Goal: Task Accomplishment & Management: Use online tool/utility

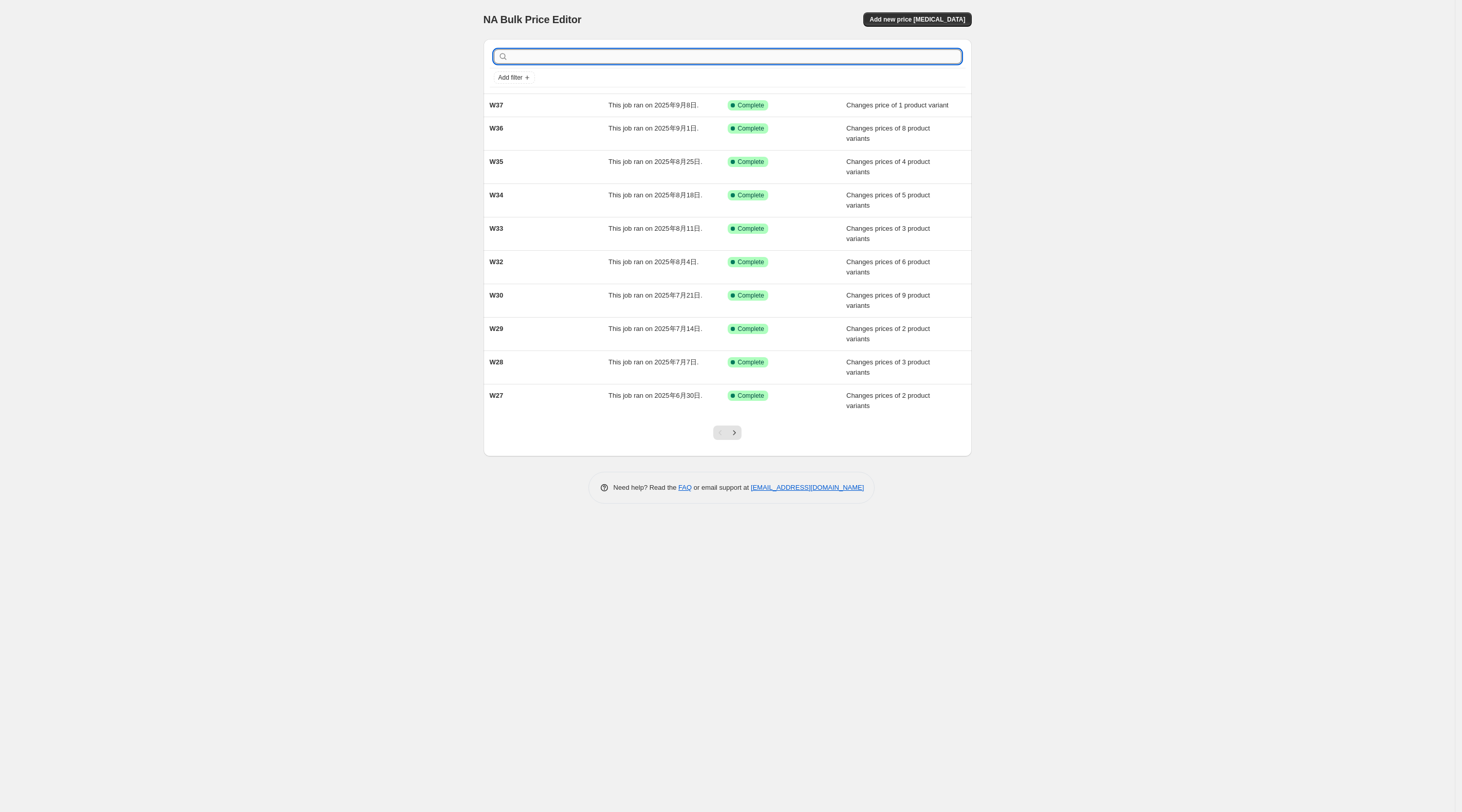
click at [650, 52] on input "text" at bounding box center [736, 56] width 452 height 14
click at [929, 11] on div "NA Bulk Price Editor. This page is ready NA Bulk Price Editor Add new price cha…" at bounding box center [727, 19] width 488 height 39
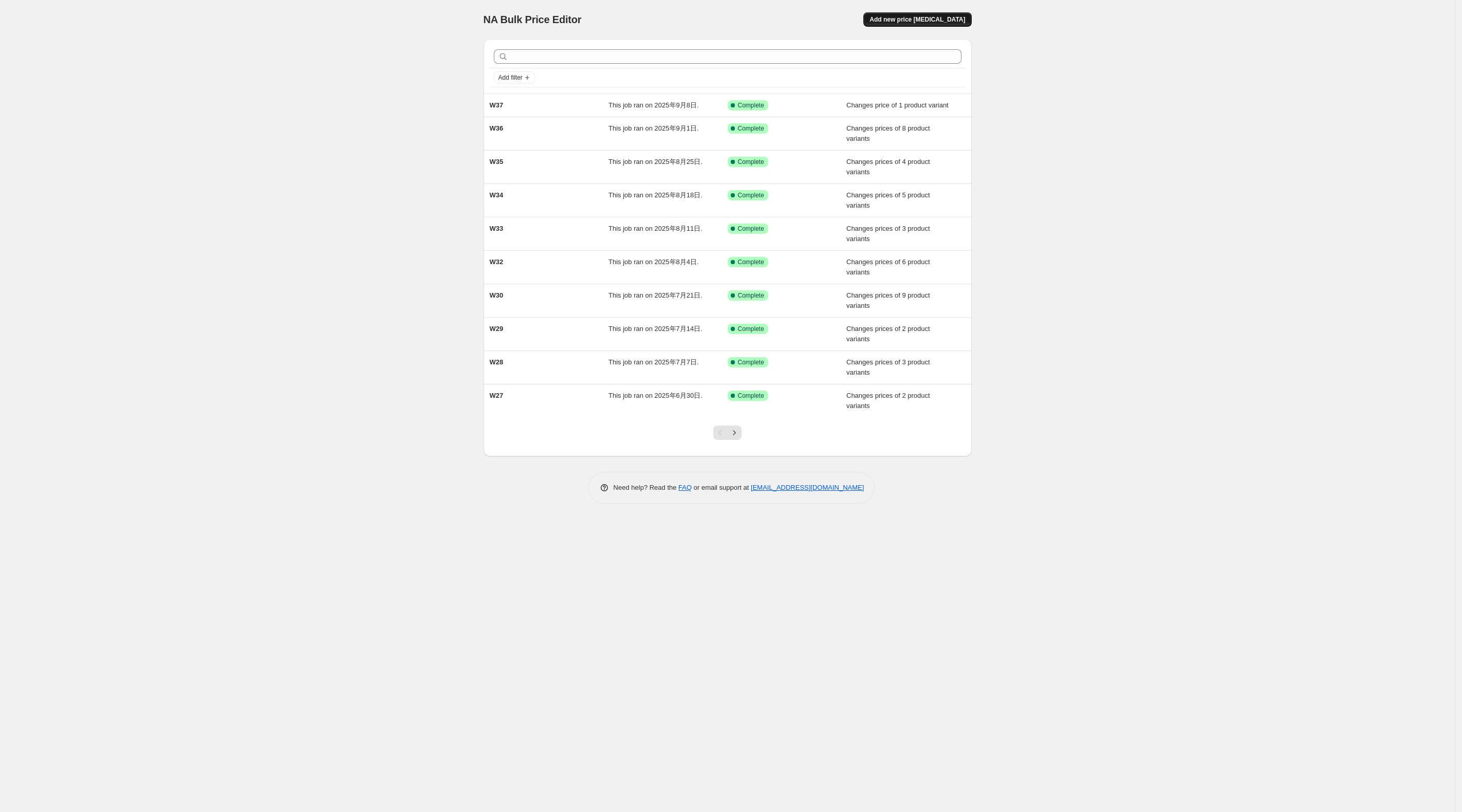
click at [919, 15] on button "Add new price change job" at bounding box center [917, 19] width 108 height 14
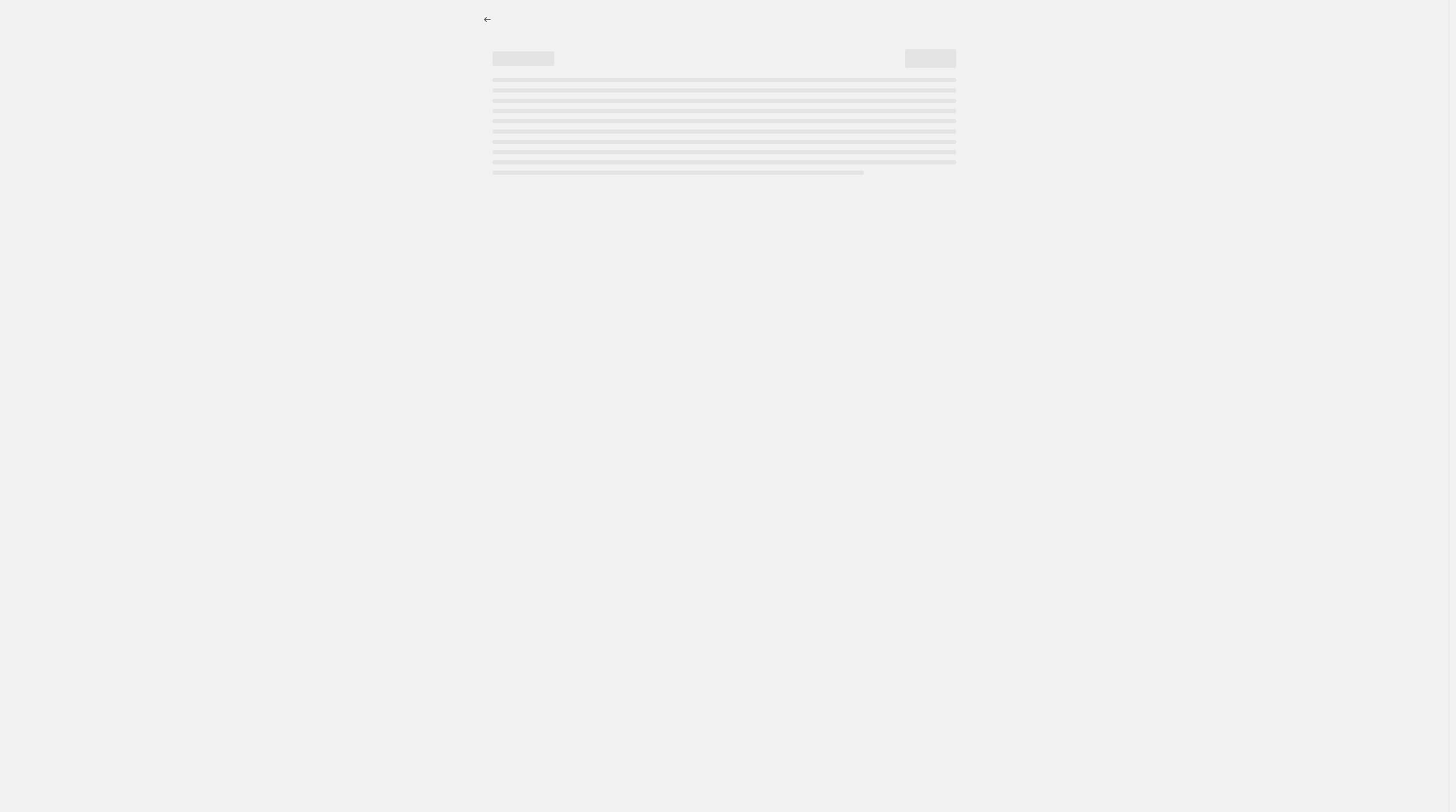
select select "percentage"
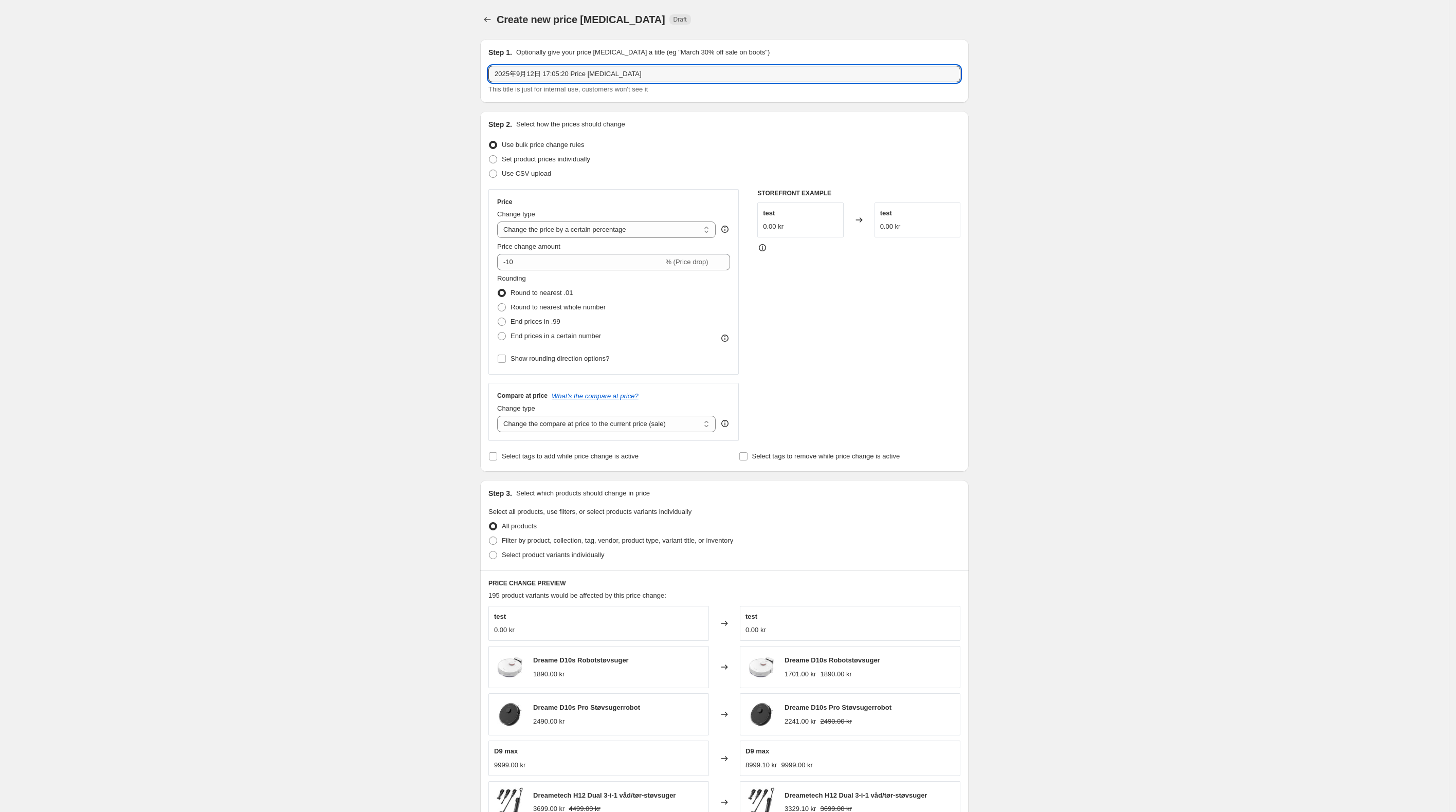
drag, startPoint x: 677, startPoint y: 72, endPoint x: 451, endPoint y: 83, distance: 226.3
click at [452, 83] on div "Create new price change job. This page is ready Create new price change job Dra…" at bounding box center [724, 507] width 1449 height 1013
type input "W38"
click at [364, 102] on div "Create new price change job. This page is ready Create new price change job Dra…" at bounding box center [724, 507] width 1449 height 1013
click at [531, 162] on span "Set product prices individually" at bounding box center [546, 159] width 88 height 8
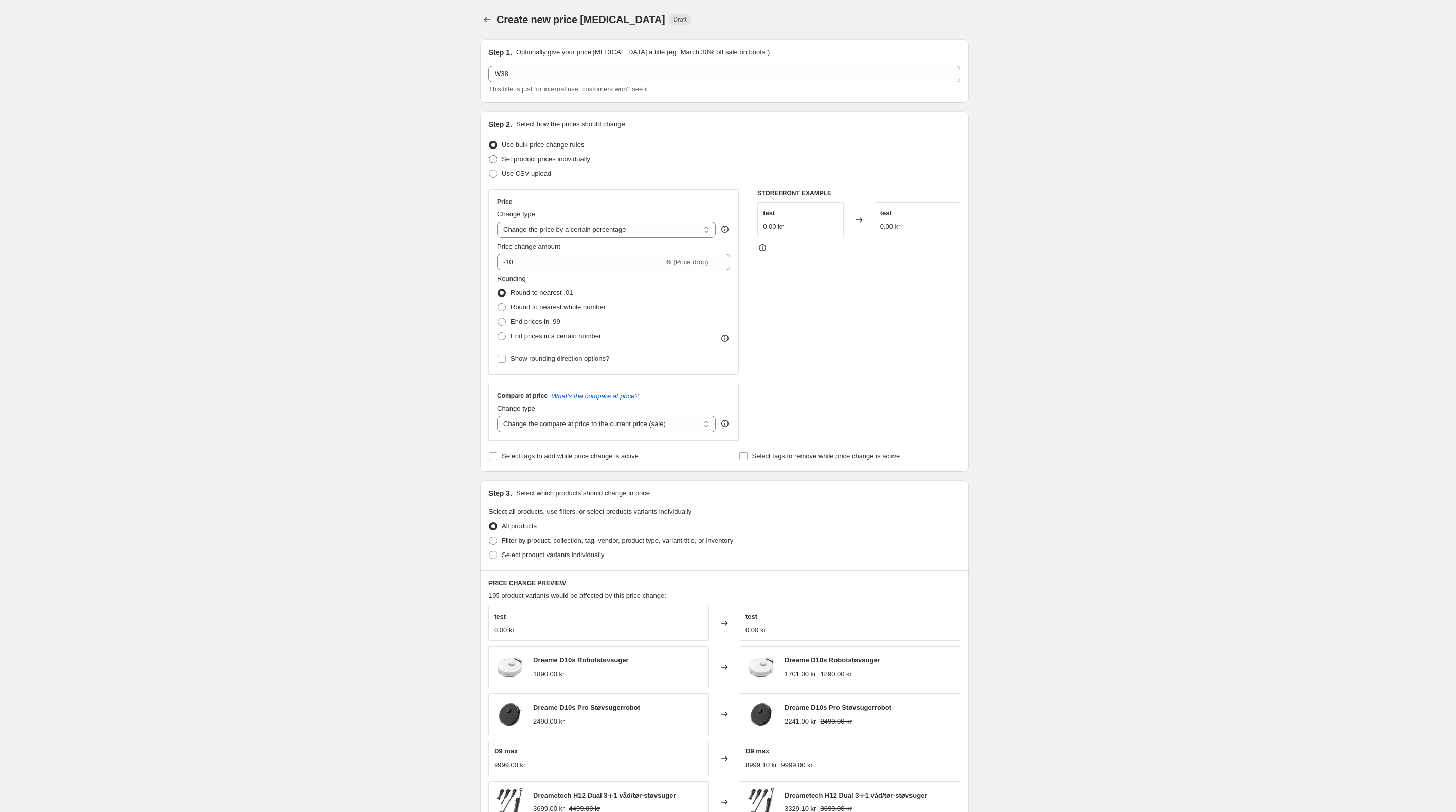
click at [489, 156] on input "Set product prices individually" at bounding box center [489, 155] width 1 height 1
radio input "true"
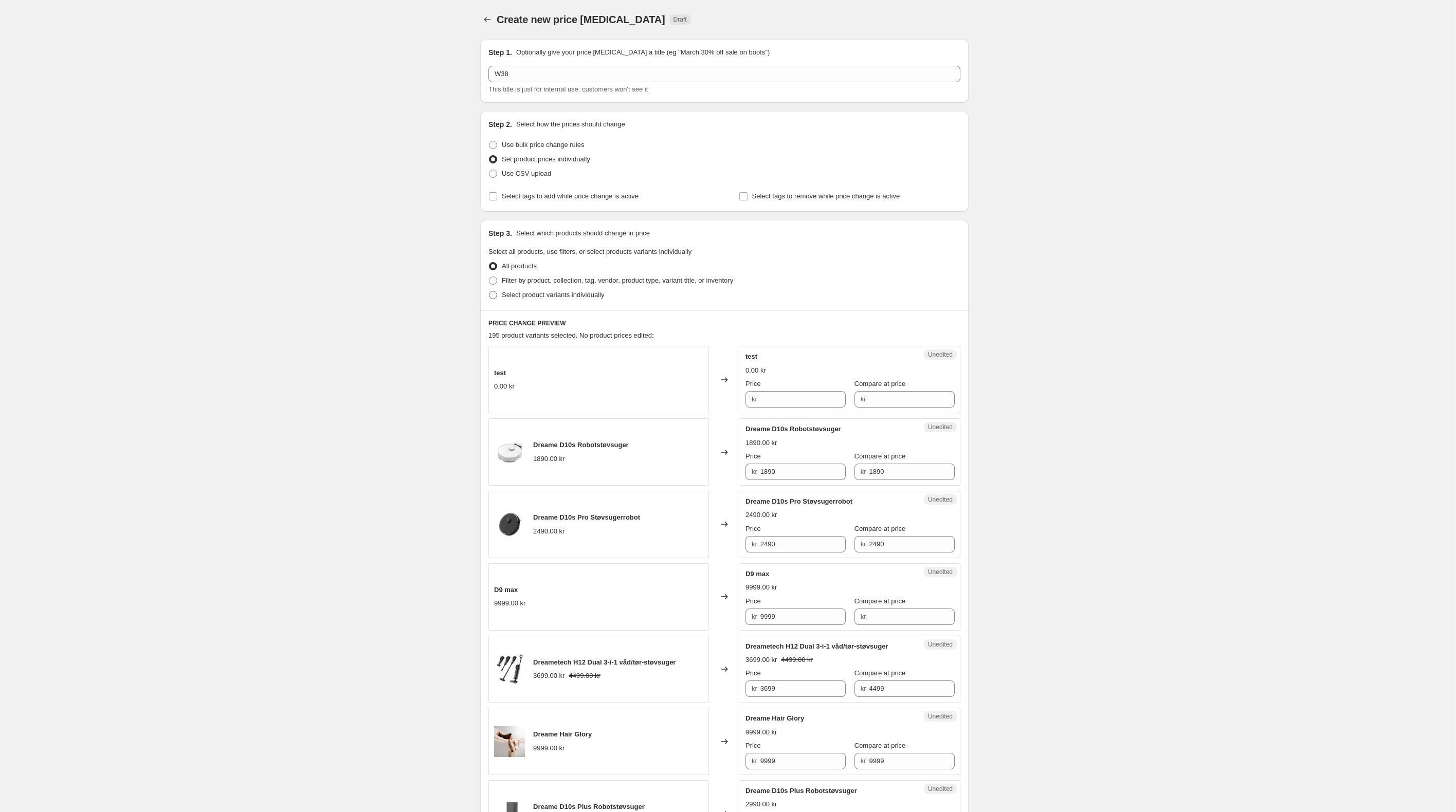
click at [539, 292] on span "Select product variants individually" at bounding box center [553, 294] width 102 height 8
click at [489, 291] on input "Select product variants individually" at bounding box center [489, 291] width 1 height 1
radio input "true"
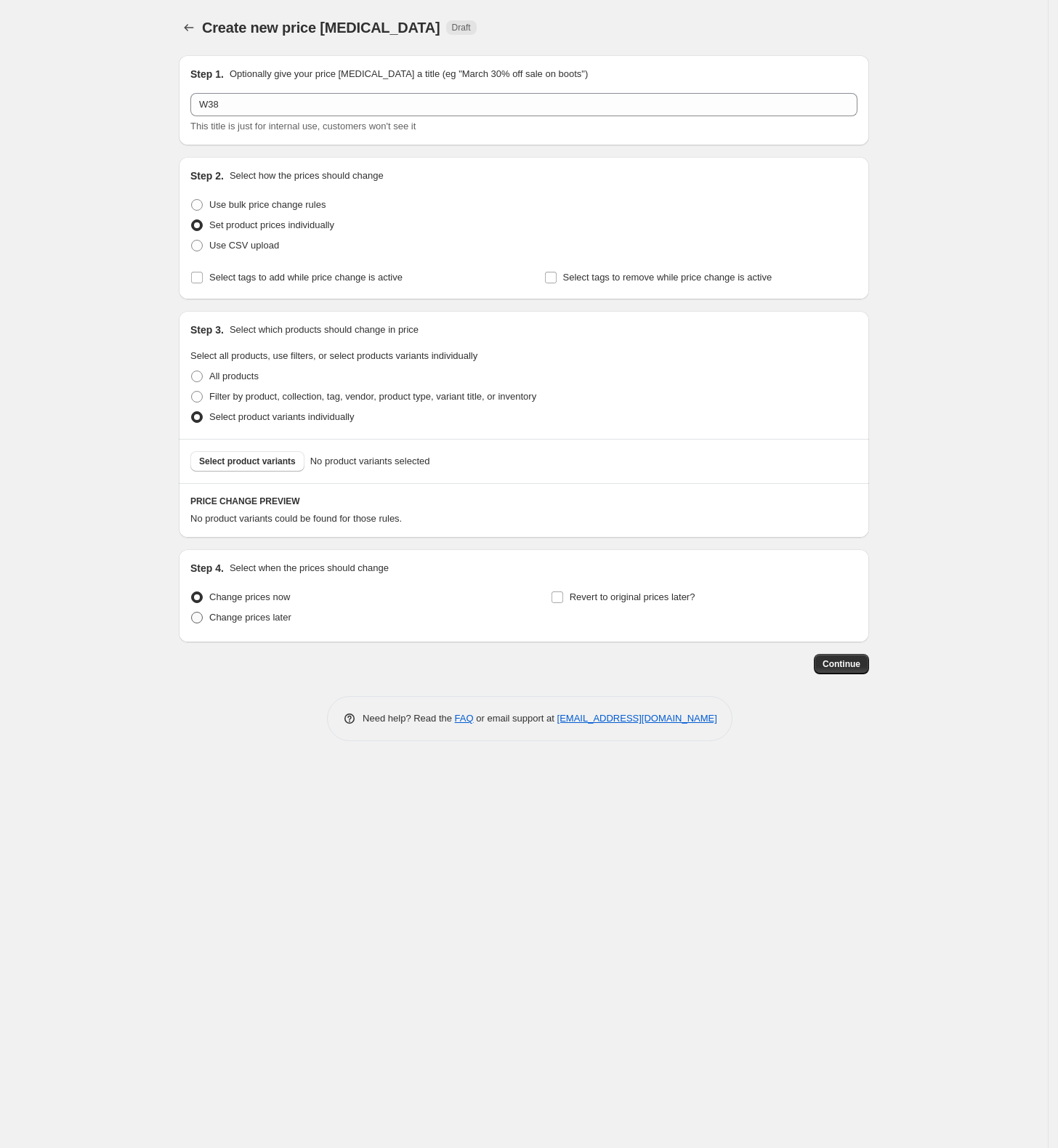
click at [261, 622] on span "Change prices later" at bounding box center [250, 616] width 82 height 11
click at [191, 612] on input "Change prices later" at bounding box center [191, 611] width 1 height 1
radio input "true"
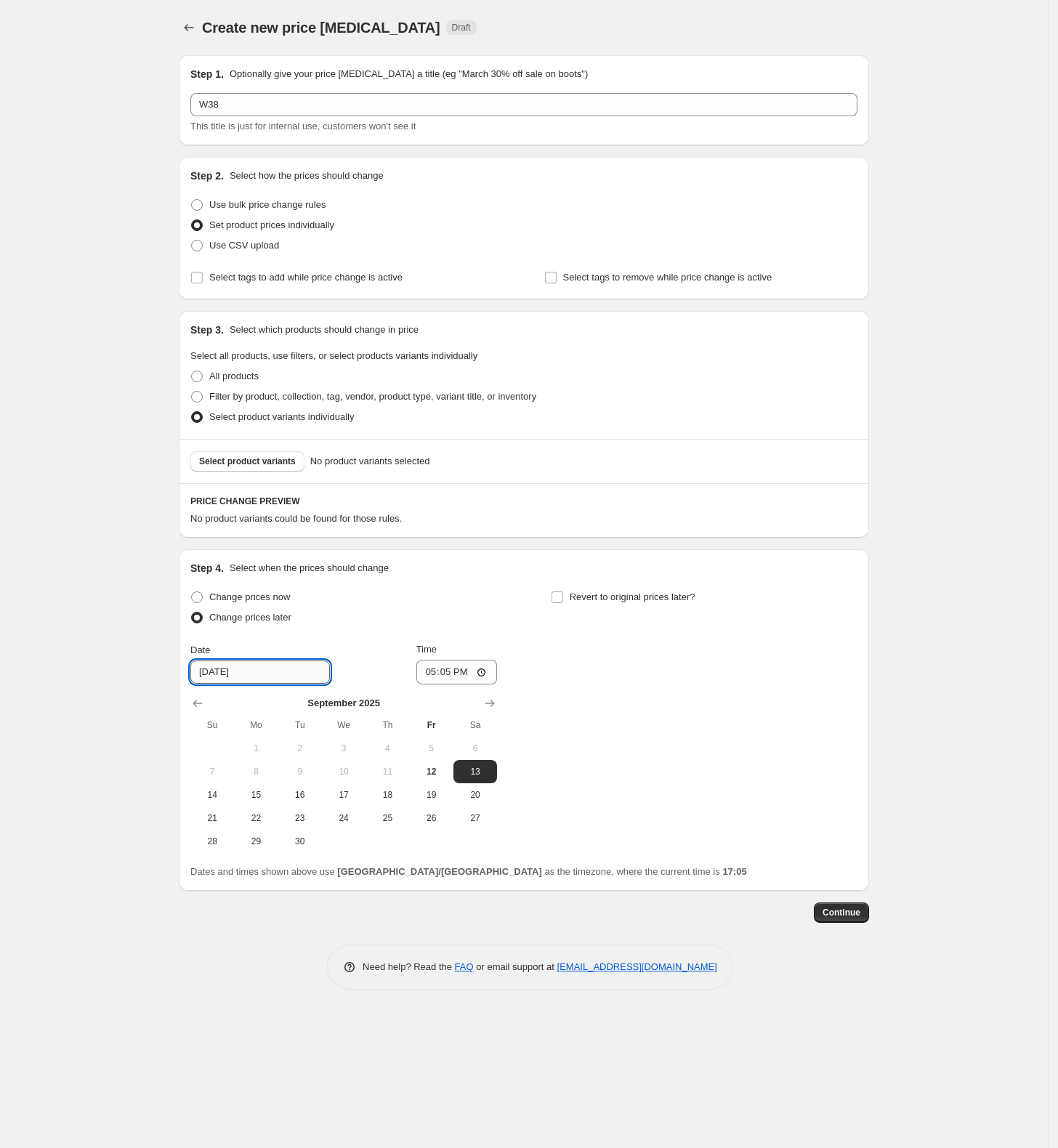
click at [251, 678] on input "9/13/2025" at bounding box center [260, 671] width 140 height 23
click at [245, 785] on button "15" at bounding box center [256, 794] width 44 height 23
type input "9/15/2025"
click at [456, 659] on input "17:05" at bounding box center [457, 671] width 82 height 25
click at [442, 678] on input "17:05" at bounding box center [457, 671] width 82 height 25
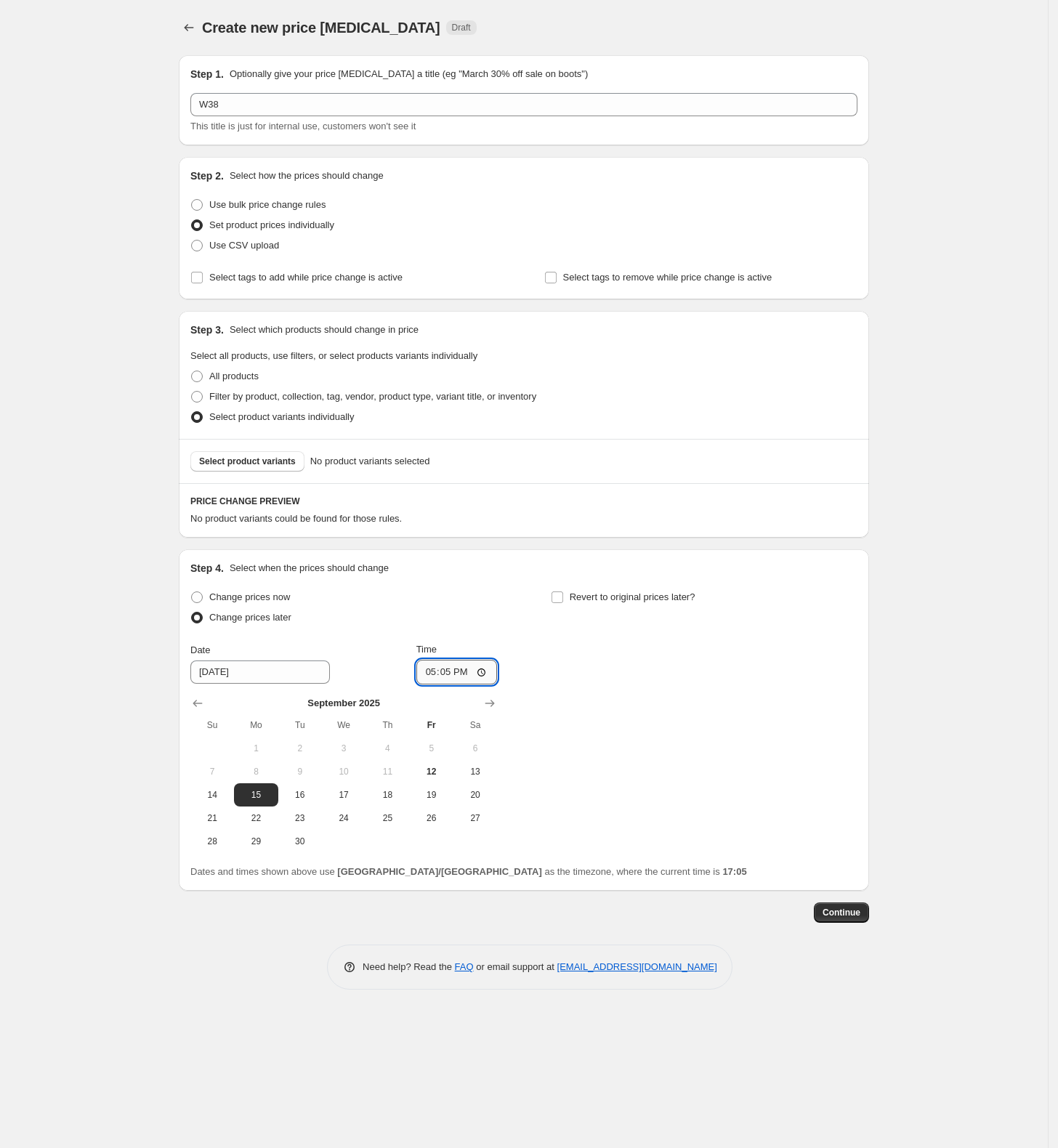
click at [442, 678] on input "17:05" at bounding box center [457, 671] width 82 height 25
click at [445, 665] on input "17:05" at bounding box center [457, 671] width 82 height 25
click at [477, 672] on input "17:05" at bounding box center [457, 671] width 82 height 25
type input "07:00"
click at [297, 925] on div "Step 1. Optionally give your price change job a title (eg "March 30% off sale o…" at bounding box center [524, 517] width 690 height 946
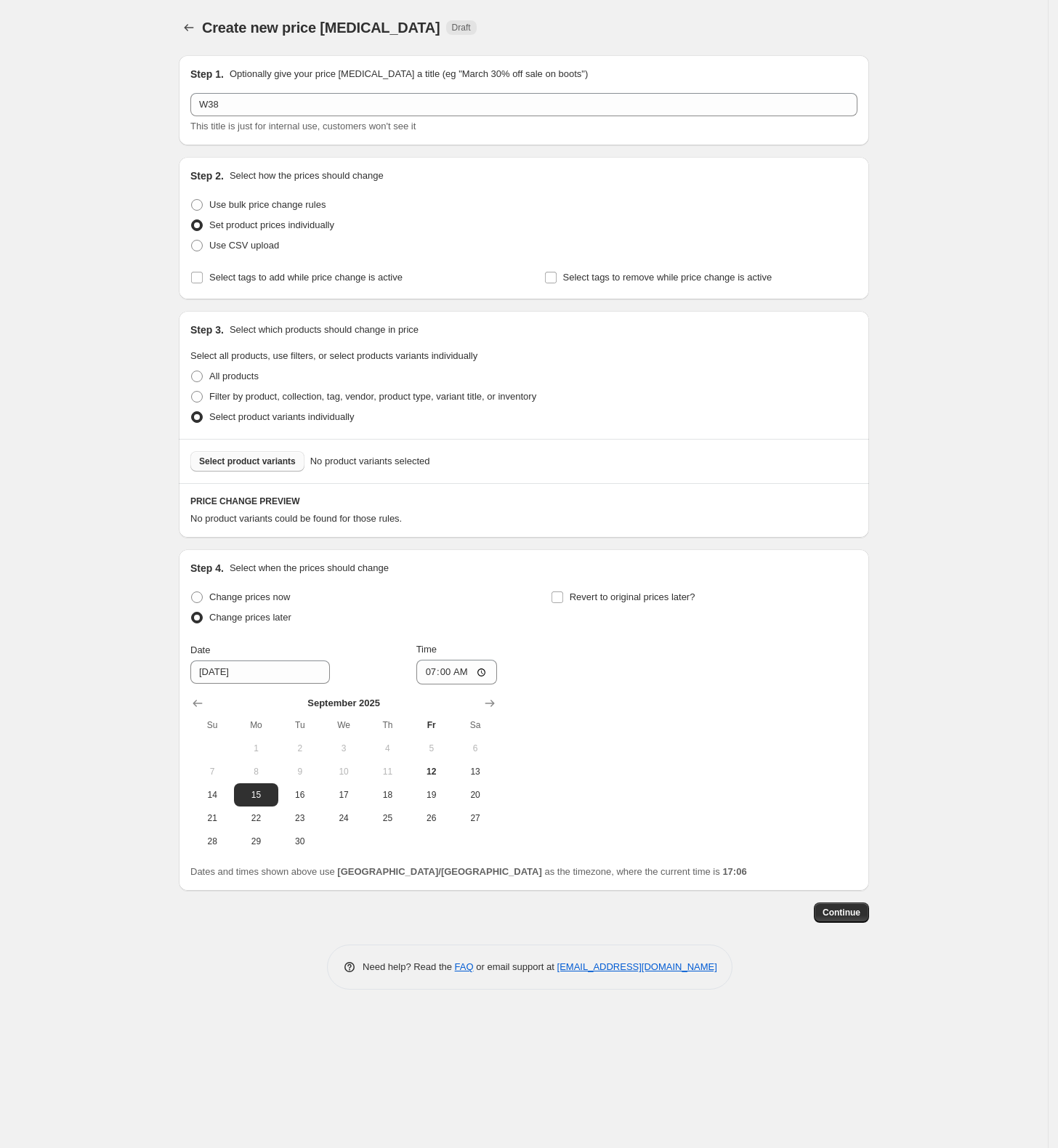
click at [263, 451] on button "Select product variants" at bounding box center [247, 461] width 114 height 20
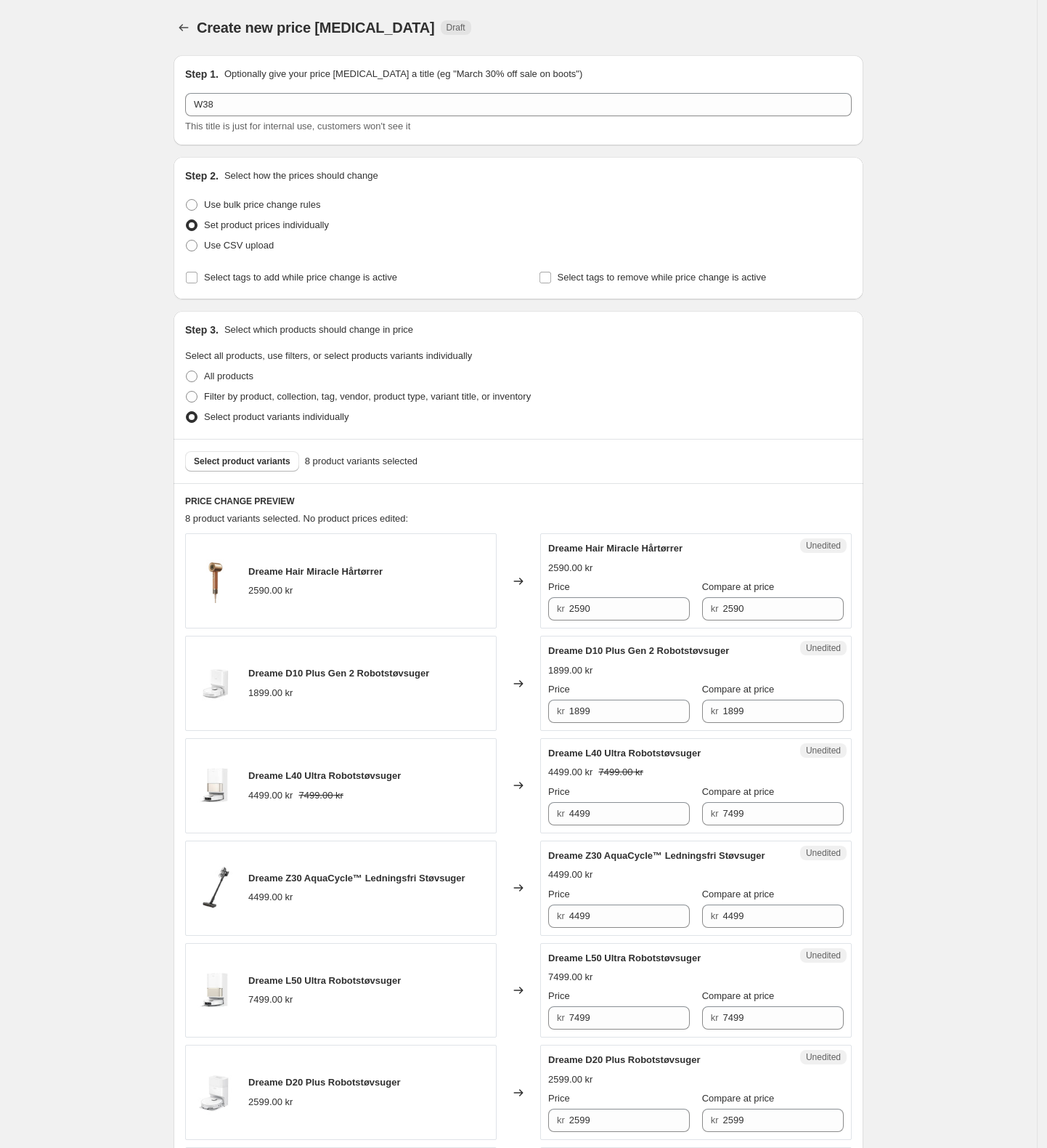
scroll to position [193, 0]
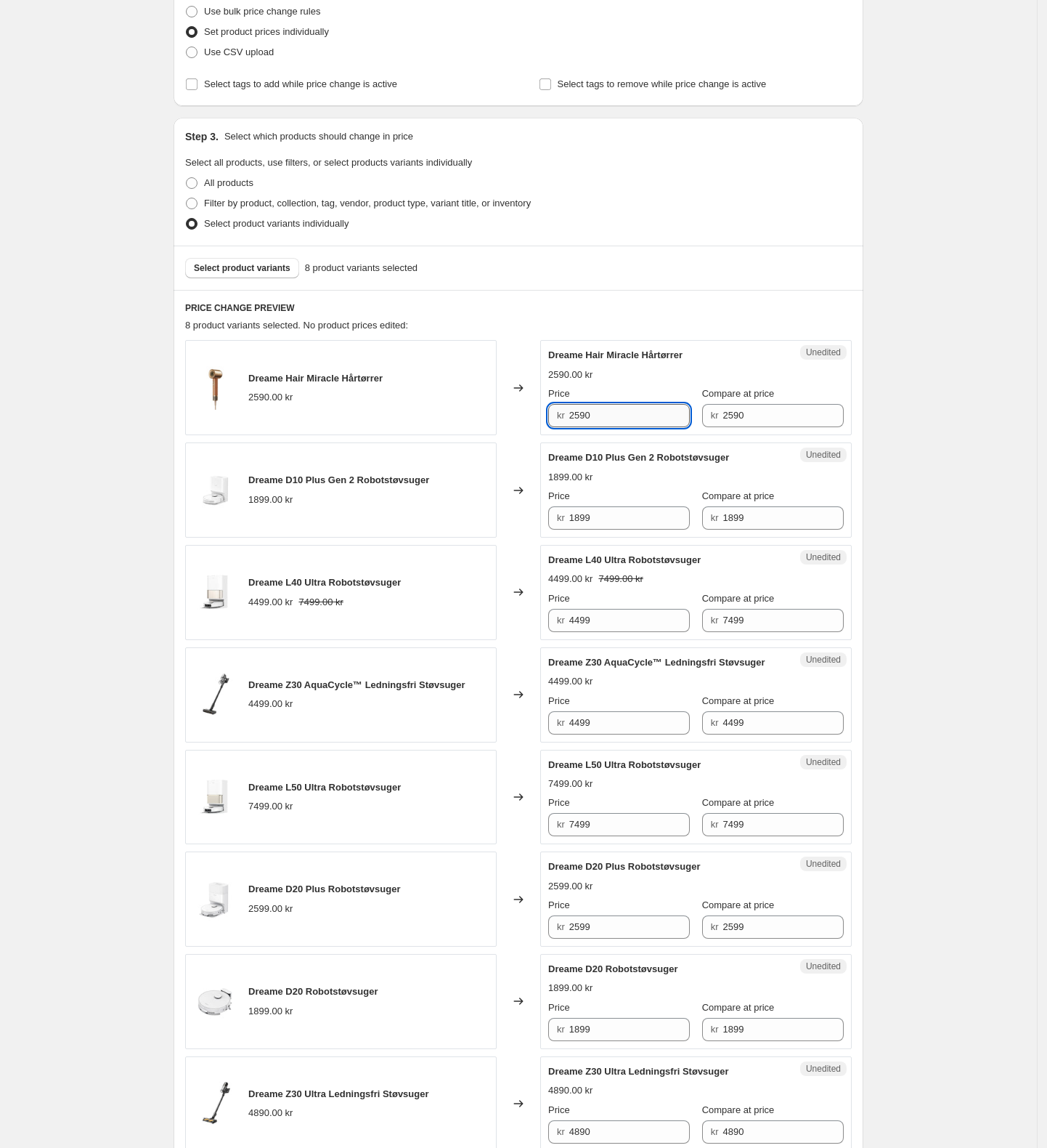
click at [603, 425] on input "2590" at bounding box center [630, 415] width 122 height 23
drag, startPoint x: 619, startPoint y: 419, endPoint x: 528, endPoint y: 416, distance: 91.0
click at [528, 416] on div "Dreame Hair Miracle Hårtørrer 2590.00 kr Changed to Unedited Dreame Hair Miracl…" at bounding box center [519, 387] width 667 height 95
type input "2499"
click at [635, 518] on input "1899" at bounding box center [630, 518] width 122 height 23
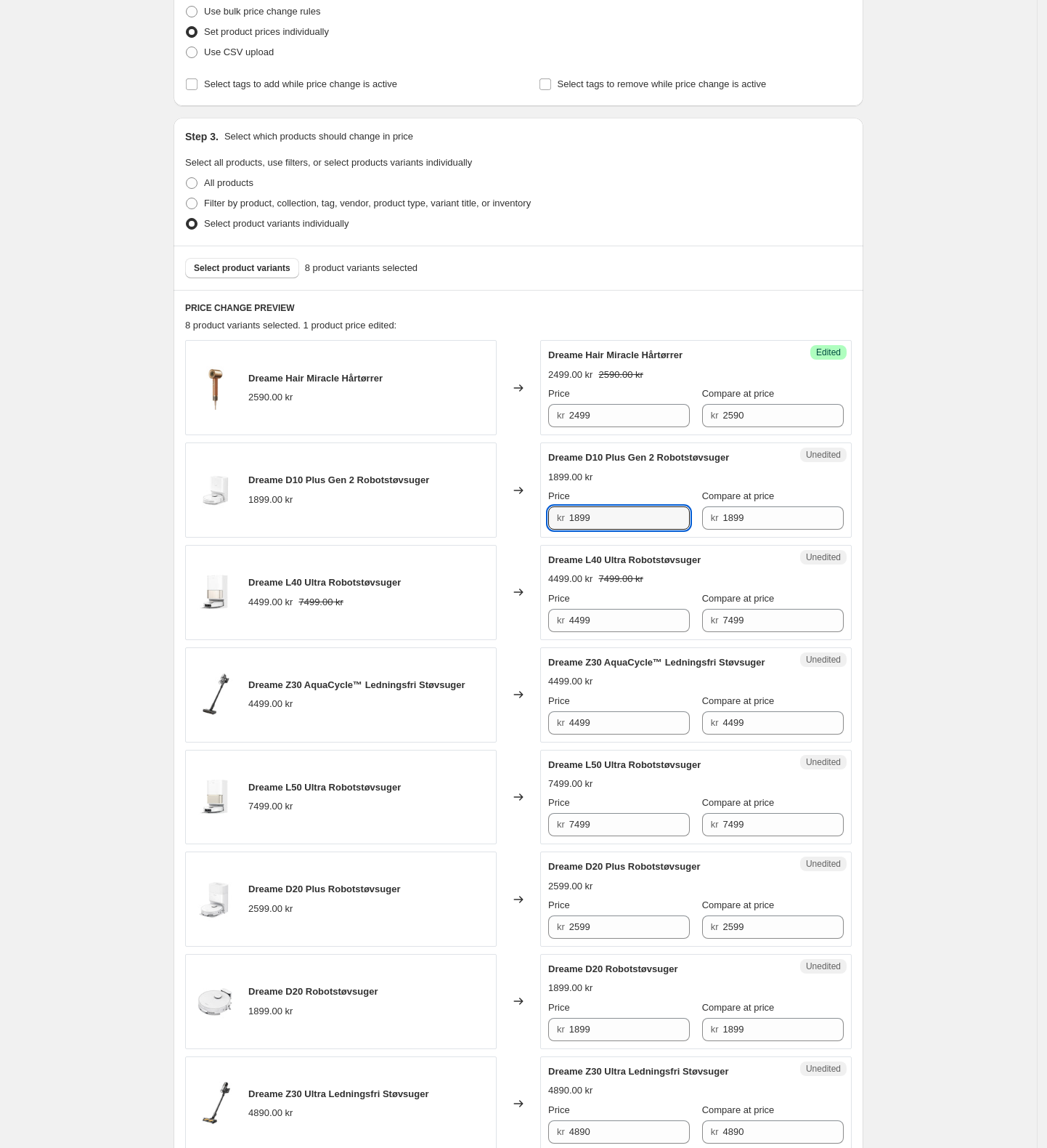
drag, startPoint x: 635, startPoint y: 518, endPoint x: 559, endPoint y: 515, distance: 76.1
click at [559, 515] on div "kr 1899" at bounding box center [619, 518] width 142 height 23
click at [629, 519] on input "1899" at bounding box center [630, 518] width 122 height 23
drag, startPoint x: 613, startPoint y: 521, endPoint x: 555, endPoint y: 513, distance: 58.5
click at [555, 513] on div "kr 1899" at bounding box center [619, 518] width 142 height 23
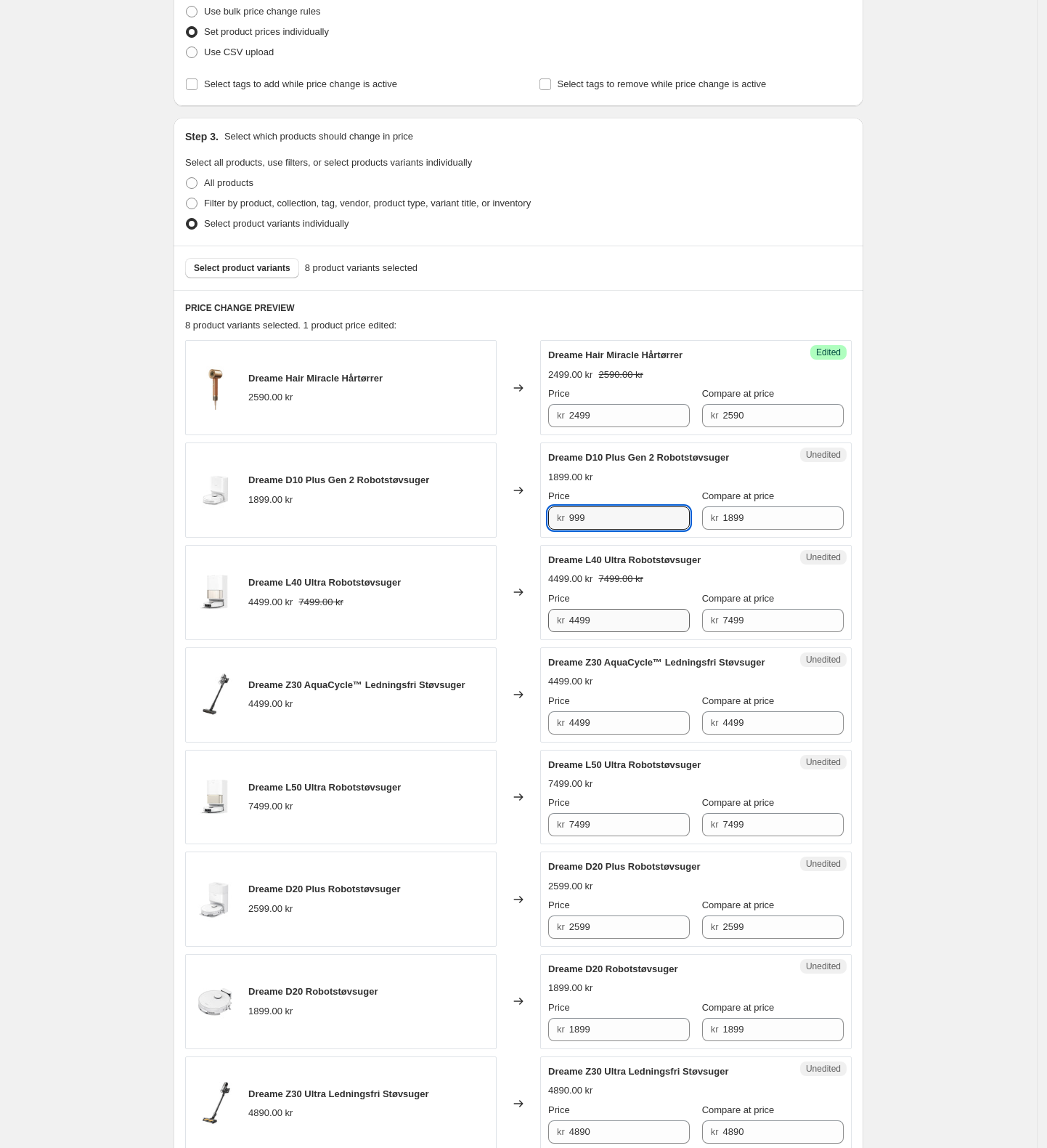
type input "999"
click at [619, 619] on input "4499" at bounding box center [630, 619] width 122 height 23
drag, startPoint x: 768, startPoint y: 619, endPoint x: 718, endPoint y: 616, distance: 50.1
click at [718, 616] on div "kr 7499" at bounding box center [773, 619] width 142 height 23
drag, startPoint x: 605, startPoint y: 614, endPoint x: 570, endPoint y: 614, distance: 35.0
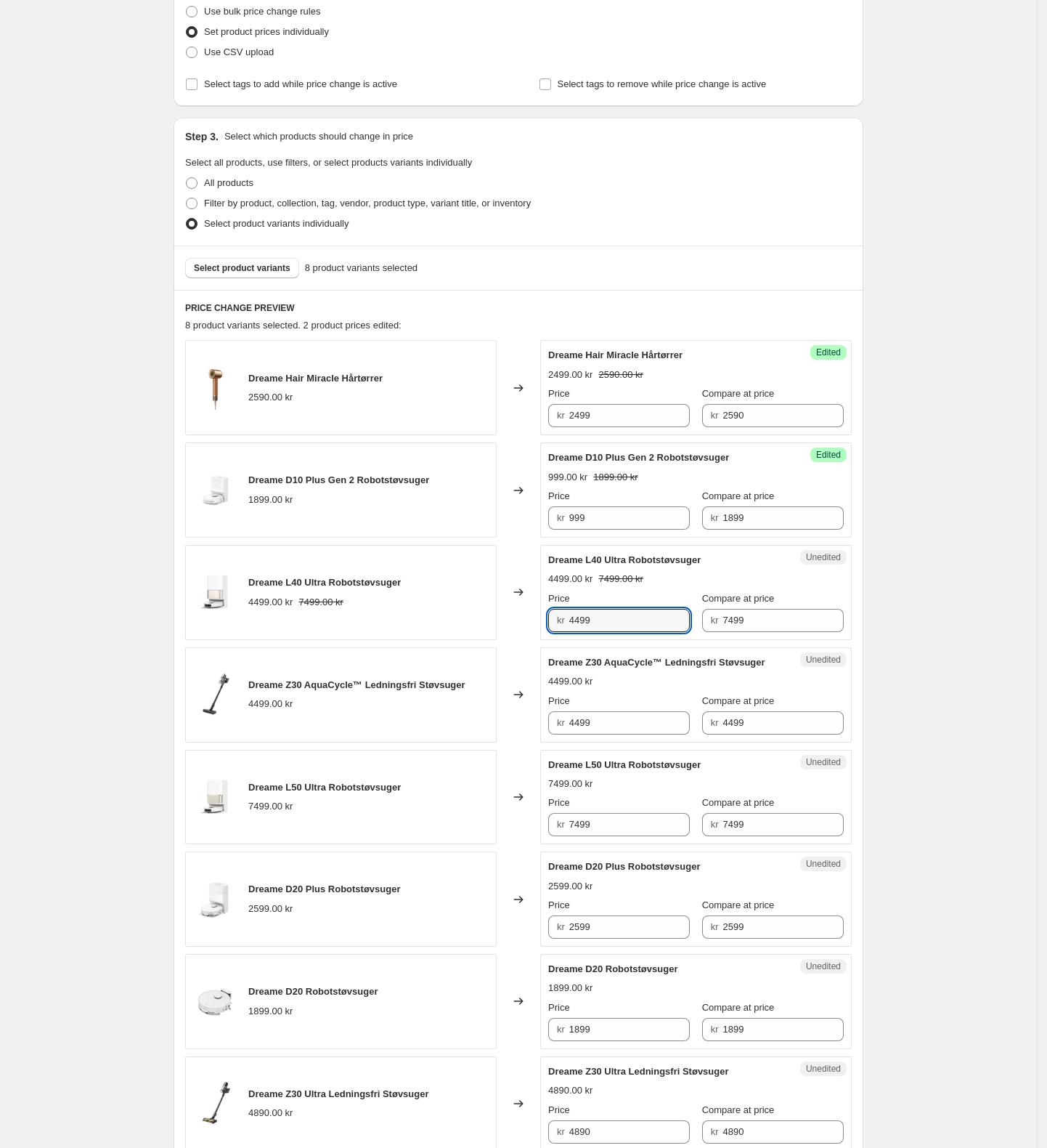
click at [570, 614] on div "kr 4499" at bounding box center [619, 619] width 142 height 23
paste input "7"
type input "7499"
click at [622, 719] on input "4499" at bounding box center [630, 722] width 122 height 23
drag, startPoint x: 648, startPoint y: 723, endPoint x: 575, endPoint y: 707, distance: 74.7
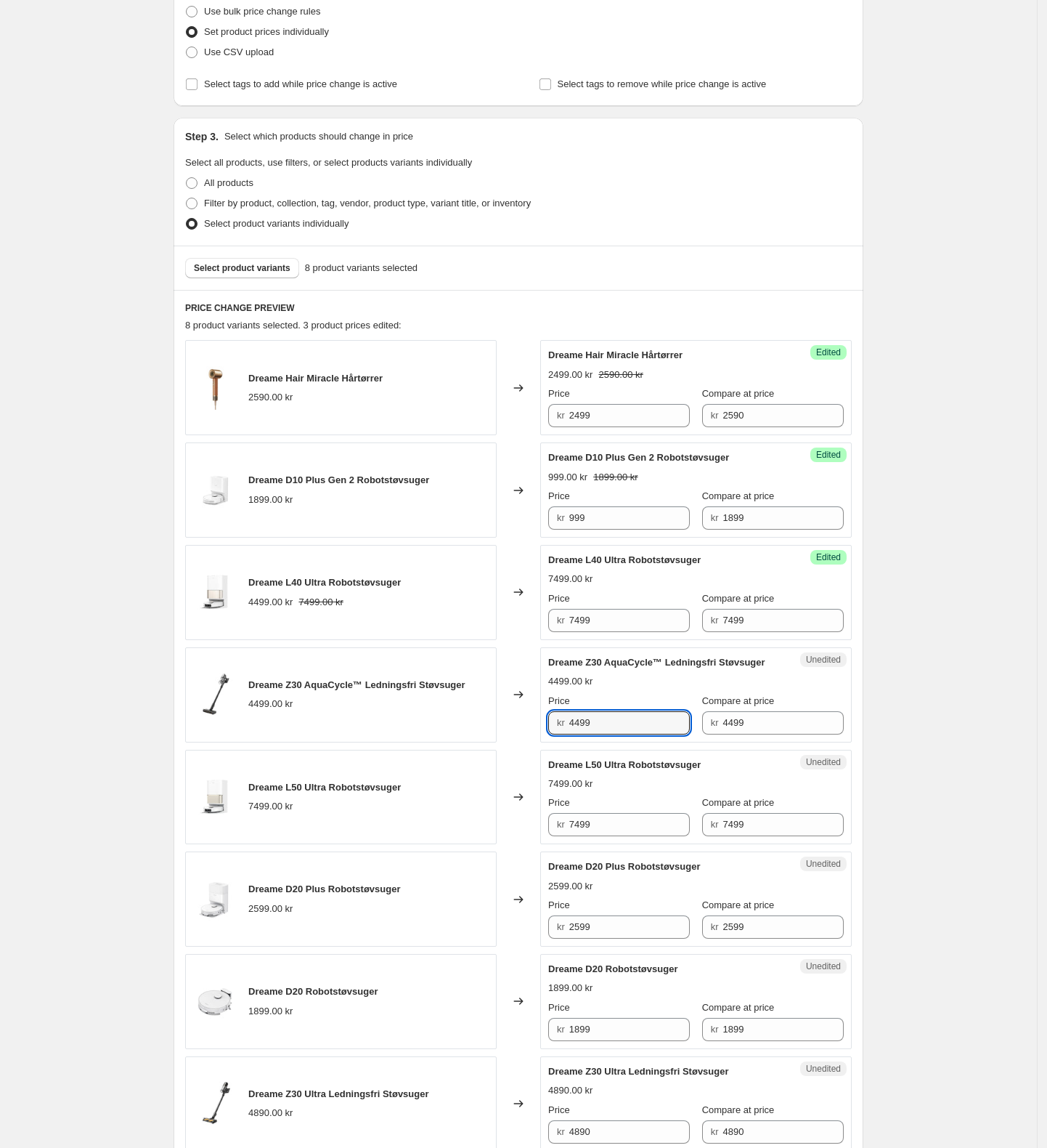
click at [575, 707] on div "Price kr 4499" at bounding box center [619, 714] width 142 height 41
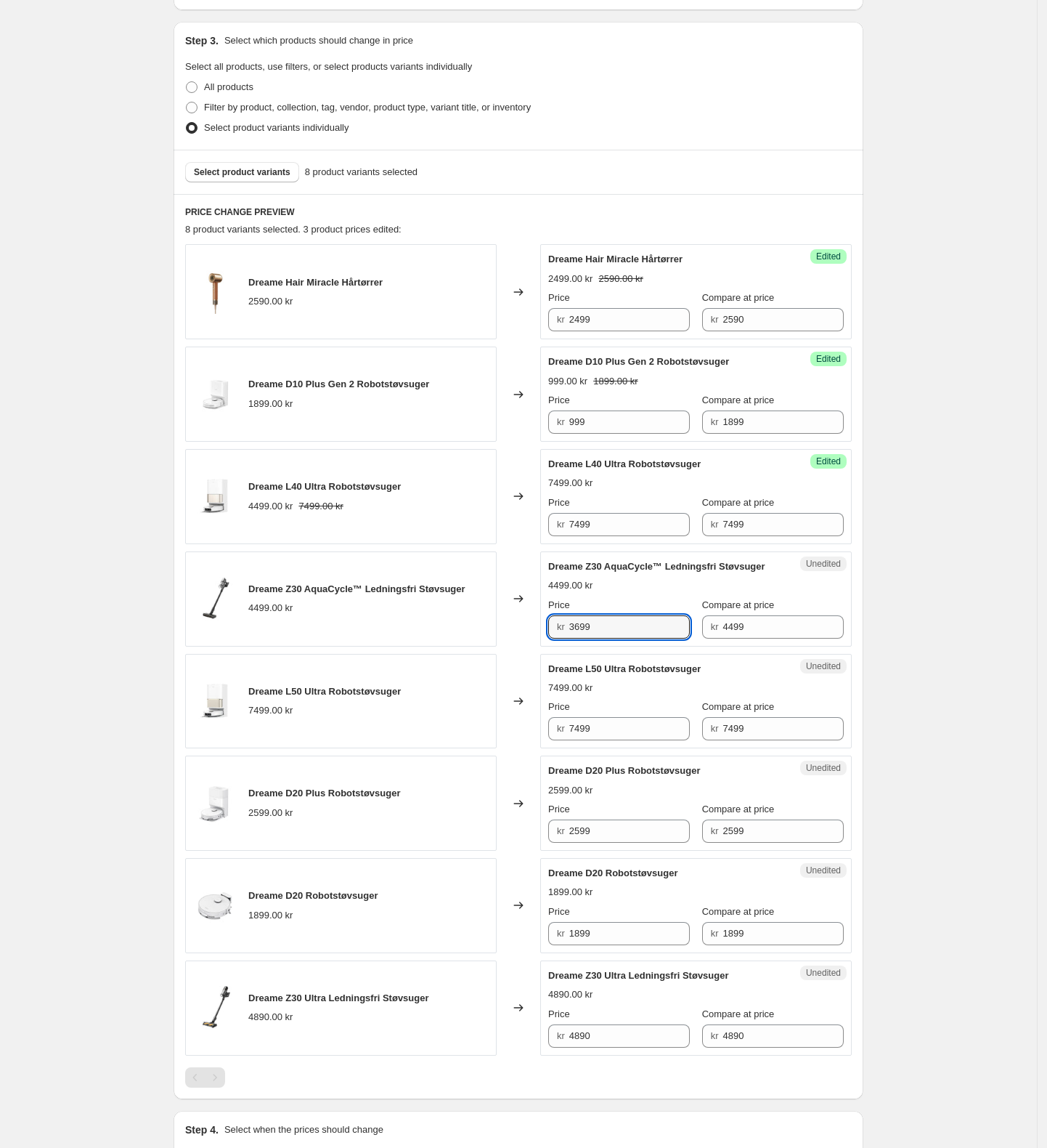
scroll to position [290, 0]
type input "3699"
click at [626, 724] on input "7499" at bounding box center [630, 726] width 122 height 23
drag, startPoint x: 626, startPoint y: 724, endPoint x: 524, endPoint y: 724, distance: 102.0
click at [524, 724] on div "Dreame L50 Ultra Robotstøvsuger 7499.00 kr Changed to Unedited Dreame L50 Ultra…" at bounding box center [519, 699] width 667 height 95
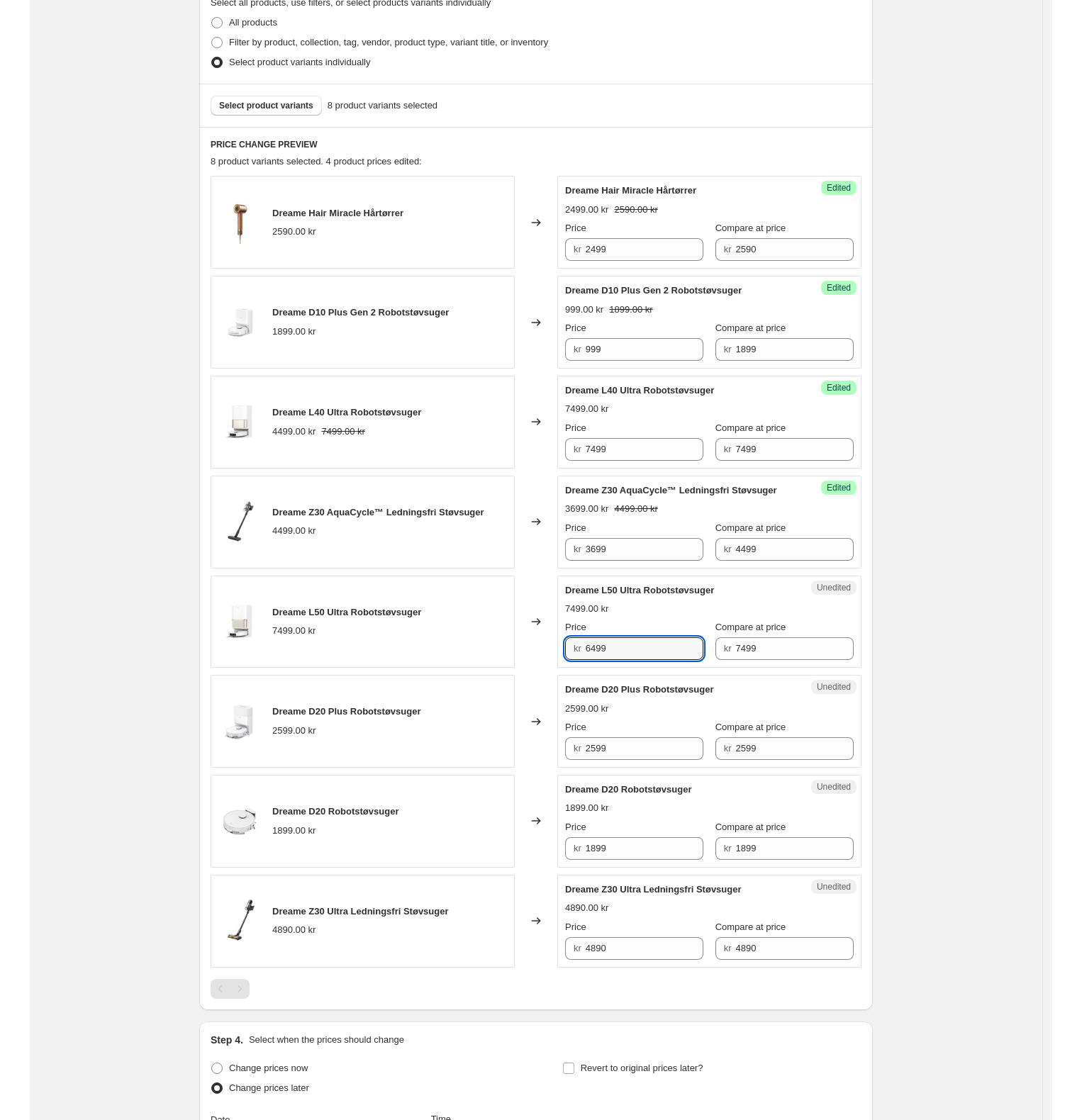
scroll to position [378, 0]
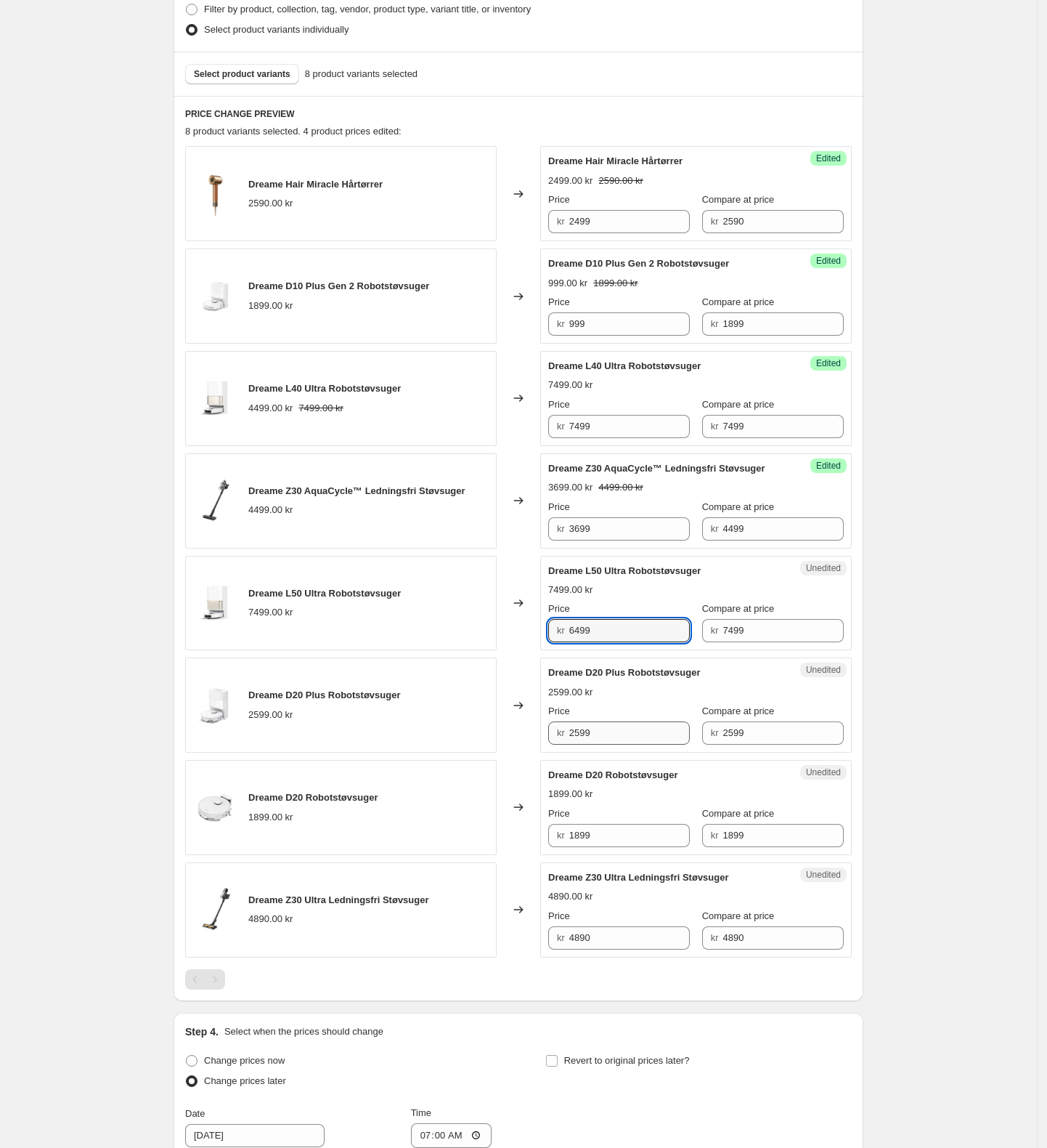
type input "6499"
click at [602, 734] on input "2599" at bounding box center [630, 732] width 122 height 23
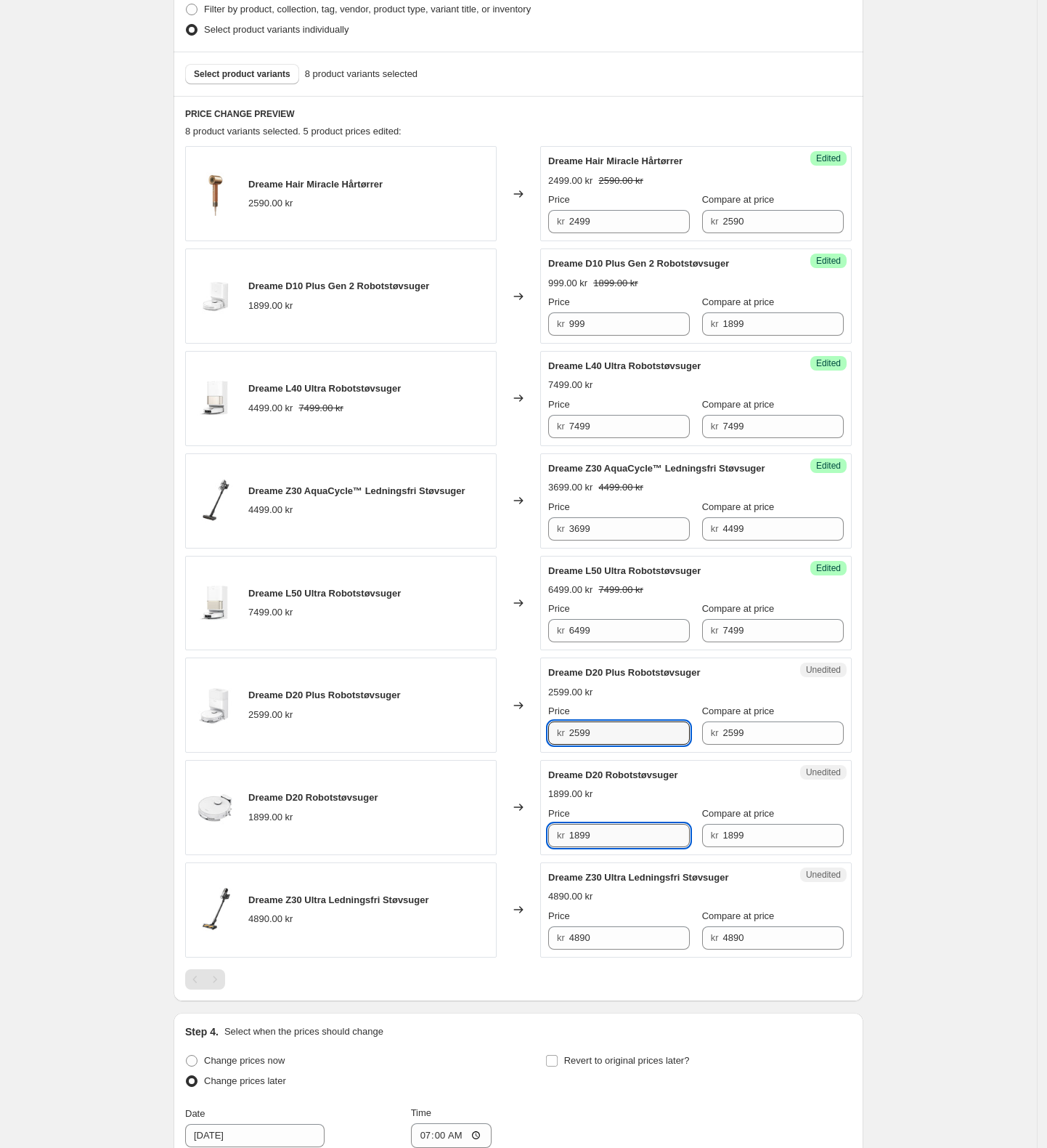
click at [643, 846] on input "1899" at bounding box center [630, 835] width 122 height 23
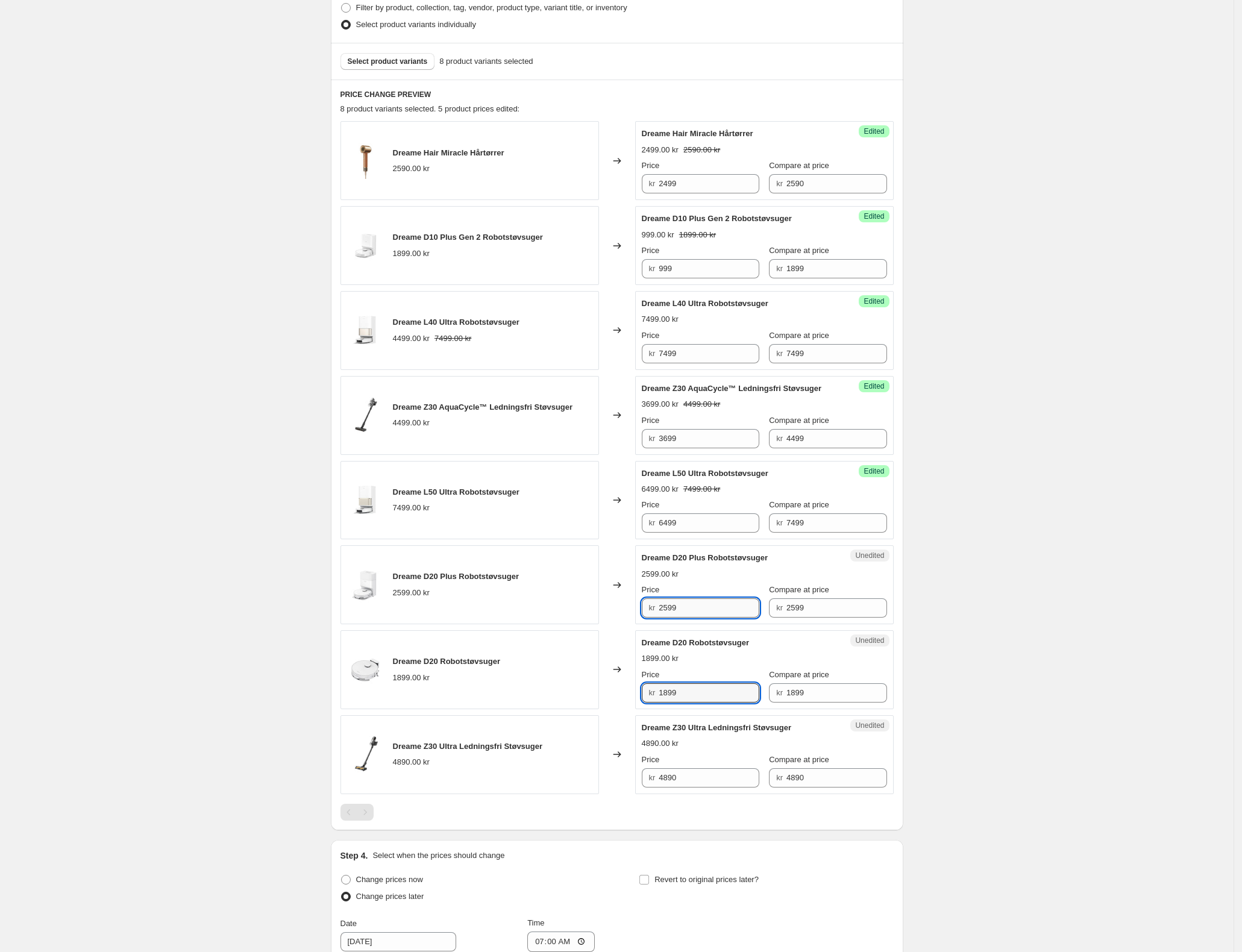
click at [717, 618] on input "2599" at bounding box center [709, 607] width 101 height 19
drag, startPoint x: 700, startPoint y: 611, endPoint x: 649, endPoint y: 605, distance: 51.4
click at [649, 605] on div "kr 2599" at bounding box center [701, 607] width 117 height 19
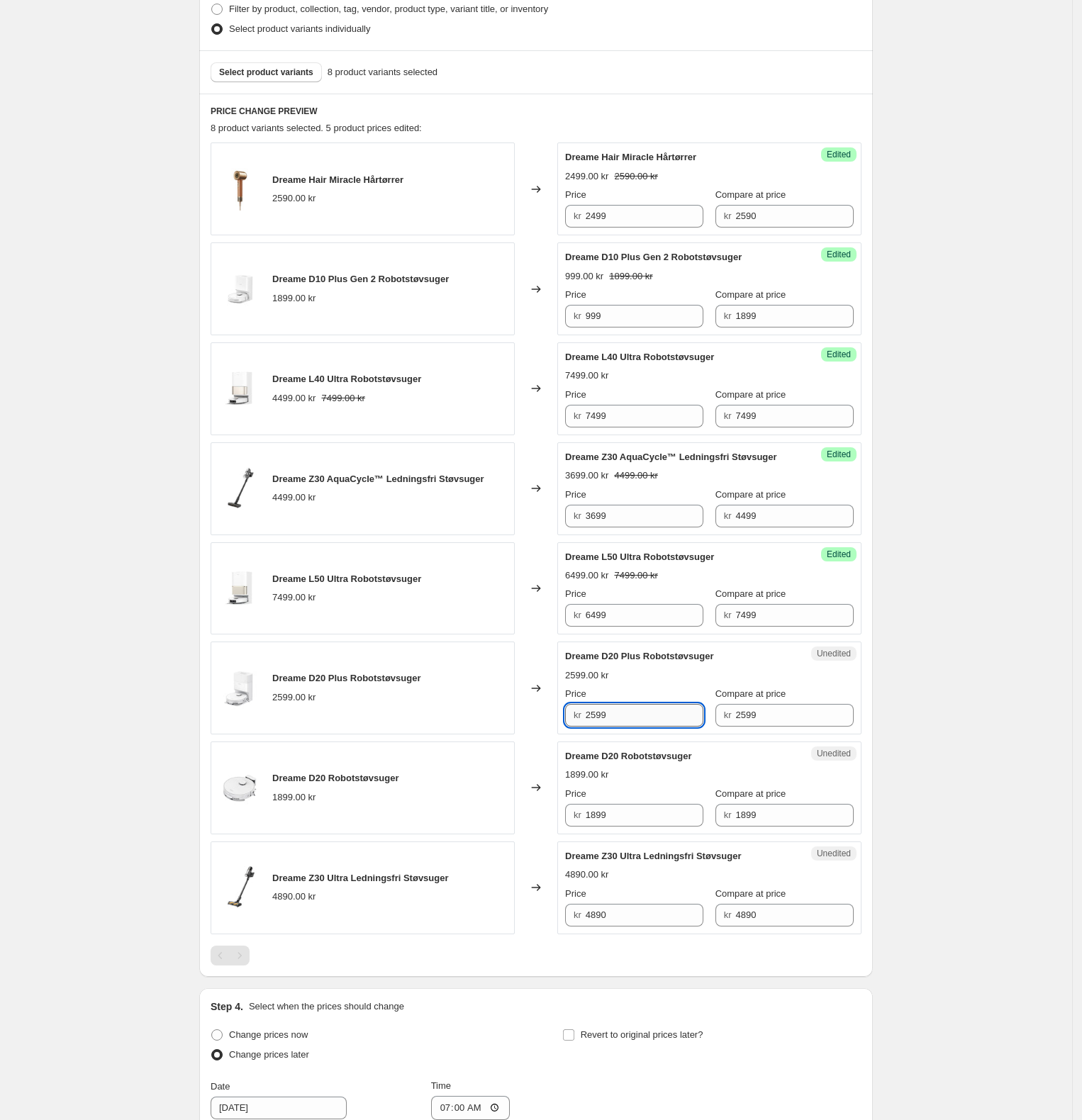
click at [624, 717] on input "2599" at bounding box center [645, 714] width 119 height 22
drag, startPoint x: 631, startPoint y: 718, endPoint x: 578, endPoint y: 713, distance: 53.2
click at [578, 713] on div "kr 2599" at bounding box center [634, 714] width 138 height 22
type input "2199"
drag, startPoint x: 628, startPoint y: 817, endPoint x: 555, endPoint y: 829, distance: 74.0
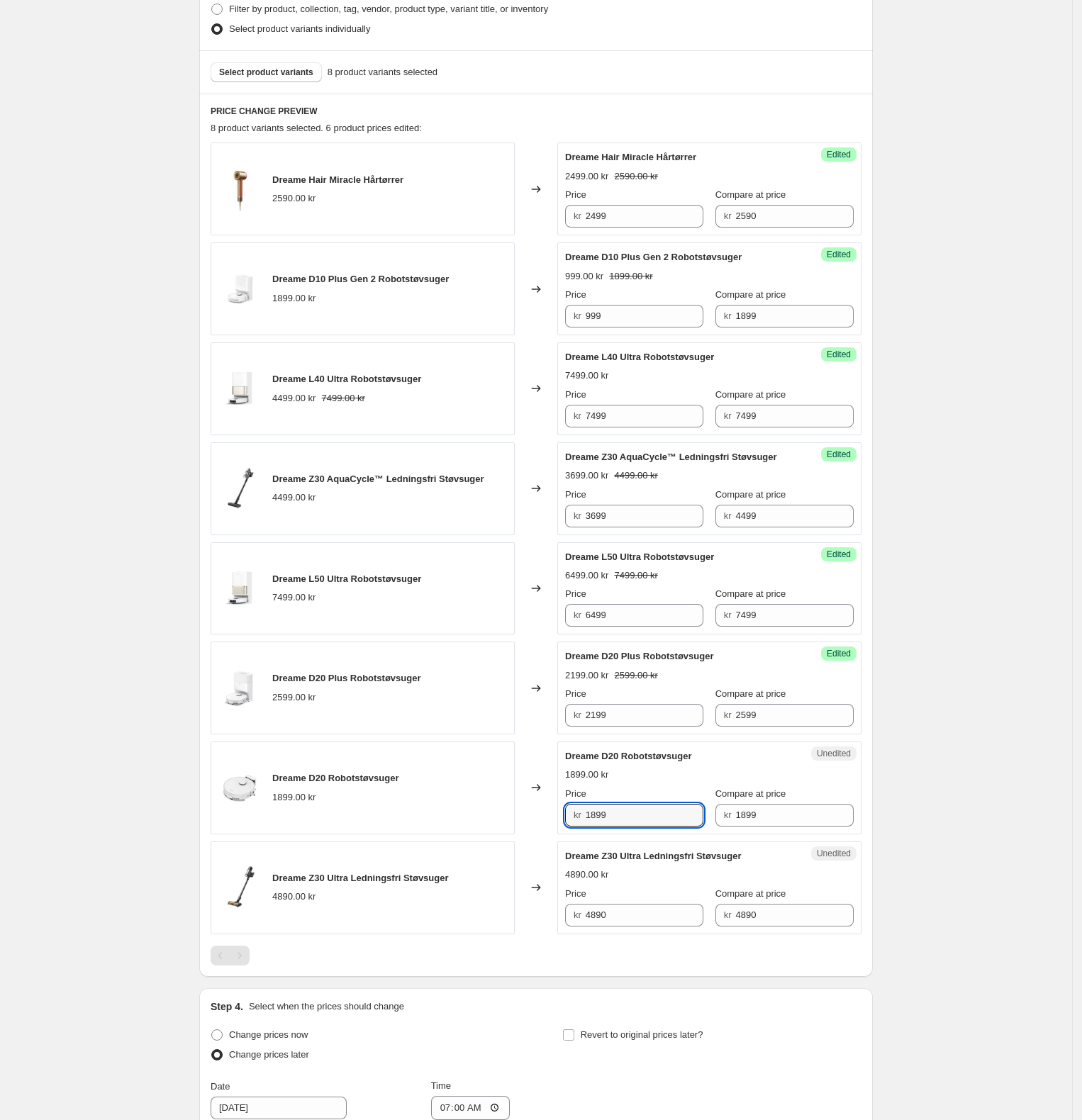
click at [555, 829] on div "Dreame D20 Robotstøvsuger 1899.00 kr Changed to Unedited Dreame D20 Robotstøvsu…" at bounding box center [535, 787] width 651 height 92
type input "1599"
click at [639, 926] on input "4890" at bounding box center [645, 915] width 119 height 22
drag, startPoint x: 665, startPoint y: 914, endPoint x: 579, endPoint y: 921, distance: 86.3
click at [581, 921] on div "kr 4890" at bounding box center [634, 915] width 138 height 22
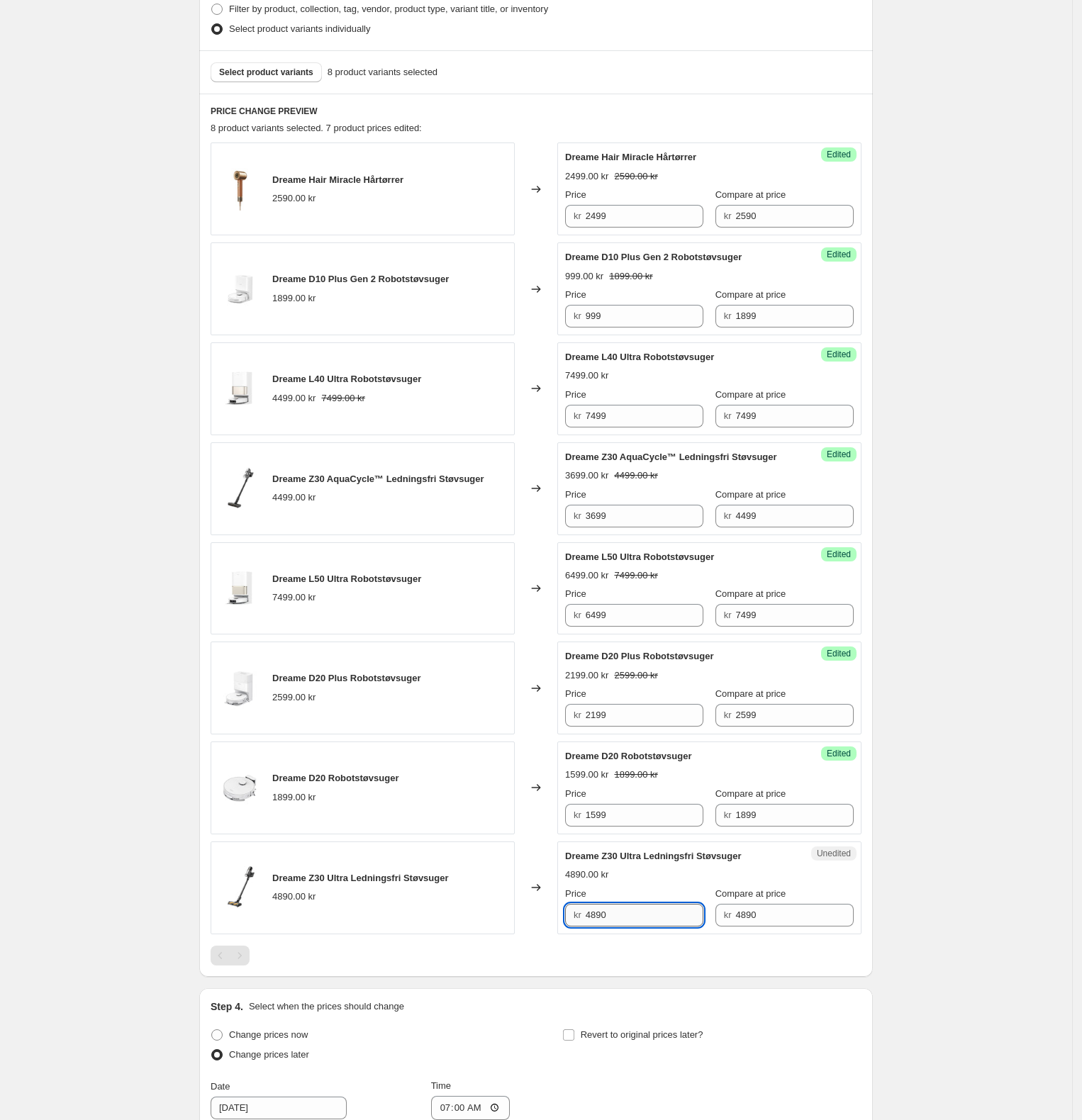
click at [607, 916] on input "4890" at bounding box center [645, 915] width 119 height 22
click at [596, 917] on input "4890" at bounding box center [645, 915] width 119 height 22
type input "4190"
click at [930, 918] on div "Create new price change job. This page is ready Create new price change job Dra…" at bounding box center [535, 530] width 1071 height 1817
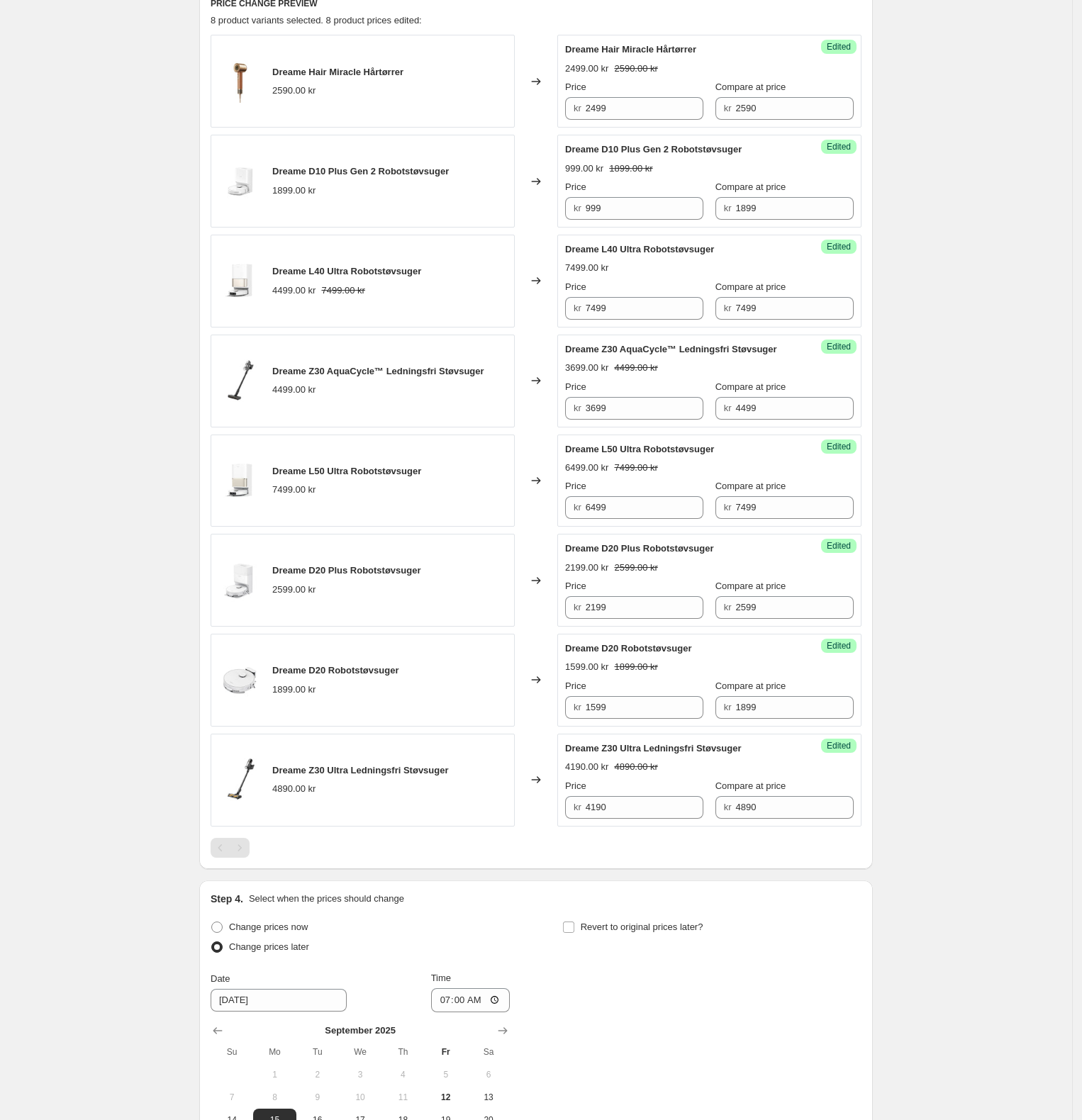
scroll to position [701, 0]
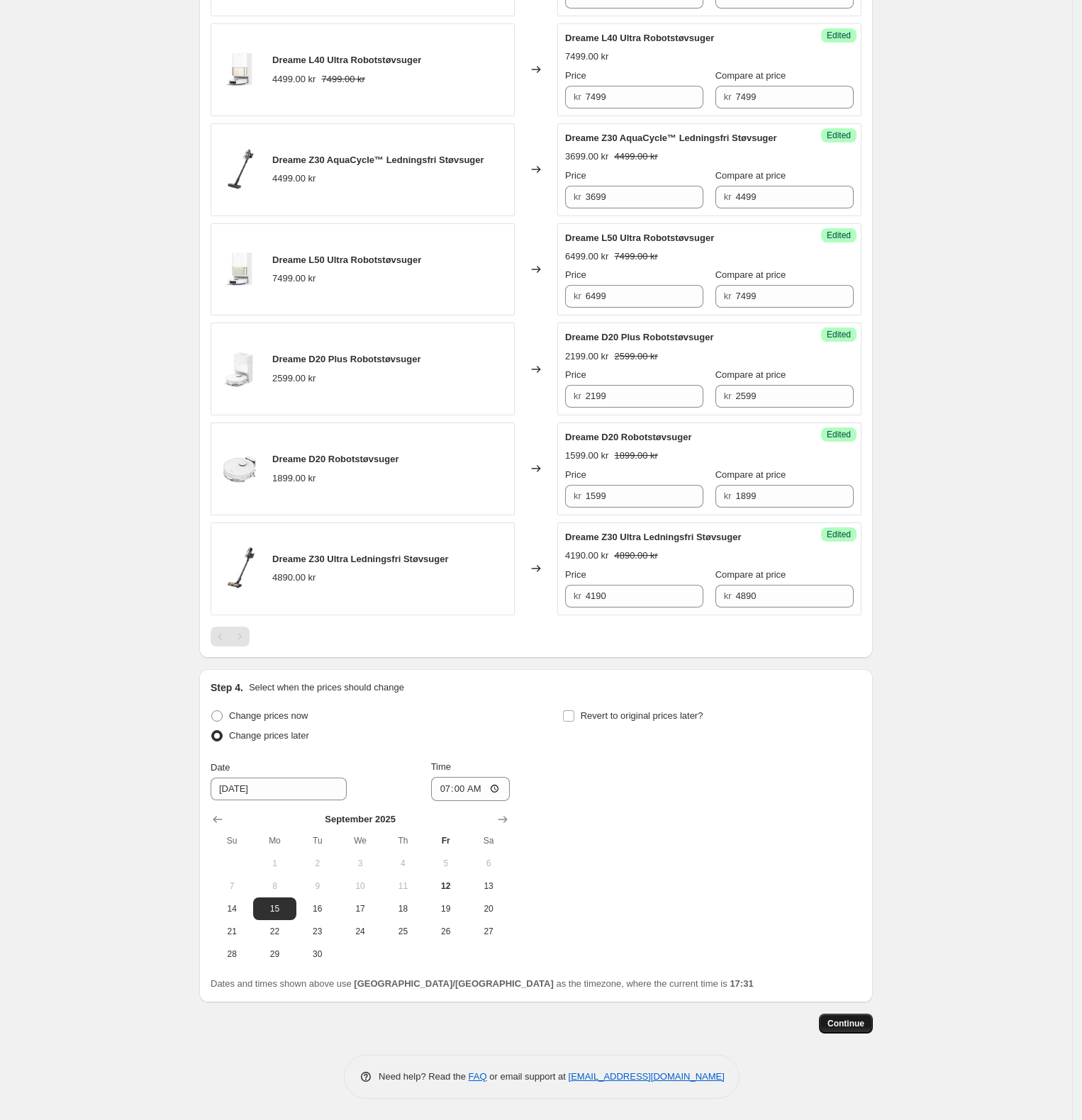
click at [842, 1024] on span "Continue" at bounding box center [846, 1024] width 37 height 12
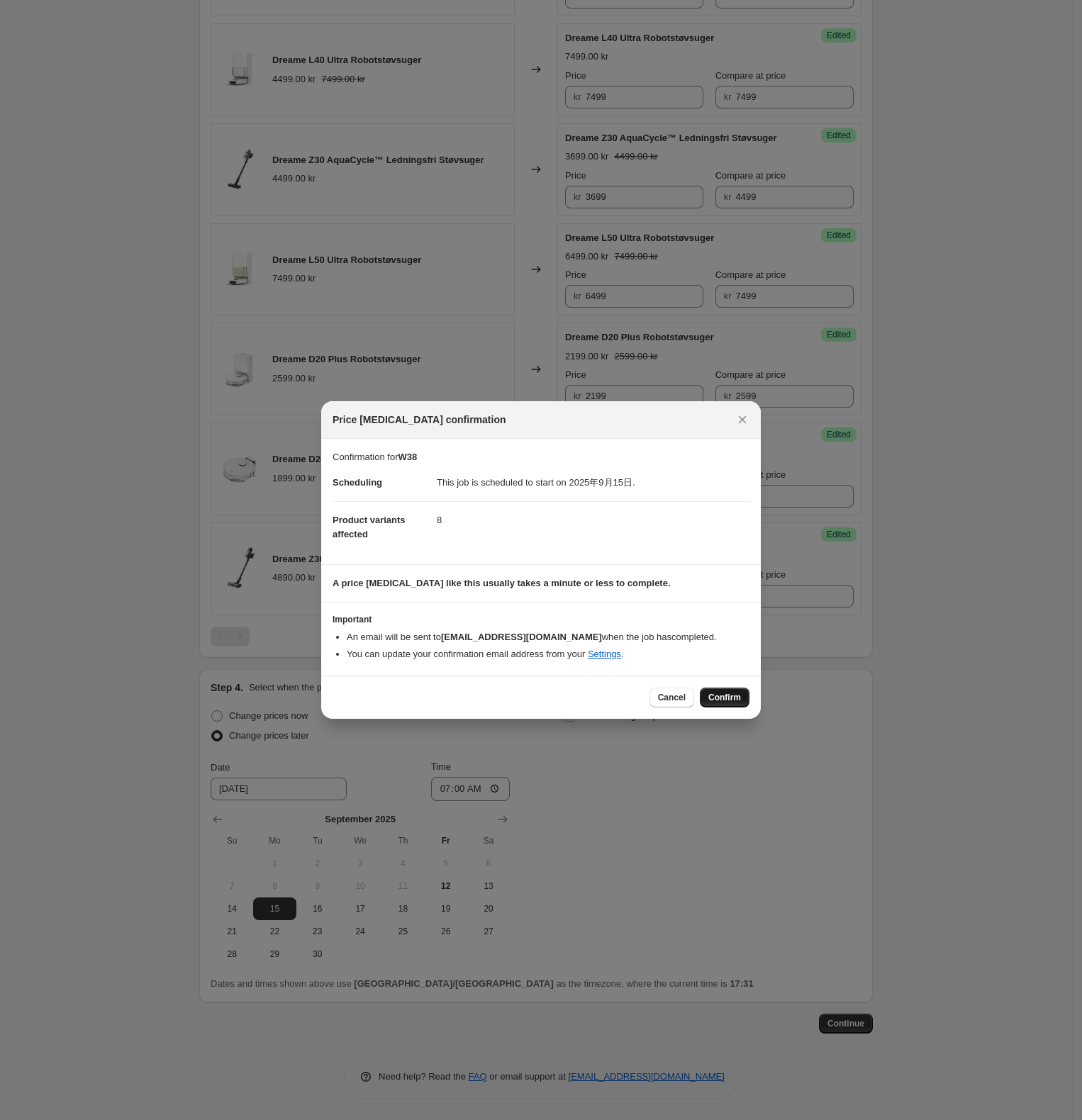
click at [708, 696] on span "Confirm" at bounding box center [725, 698] width 33 height 12
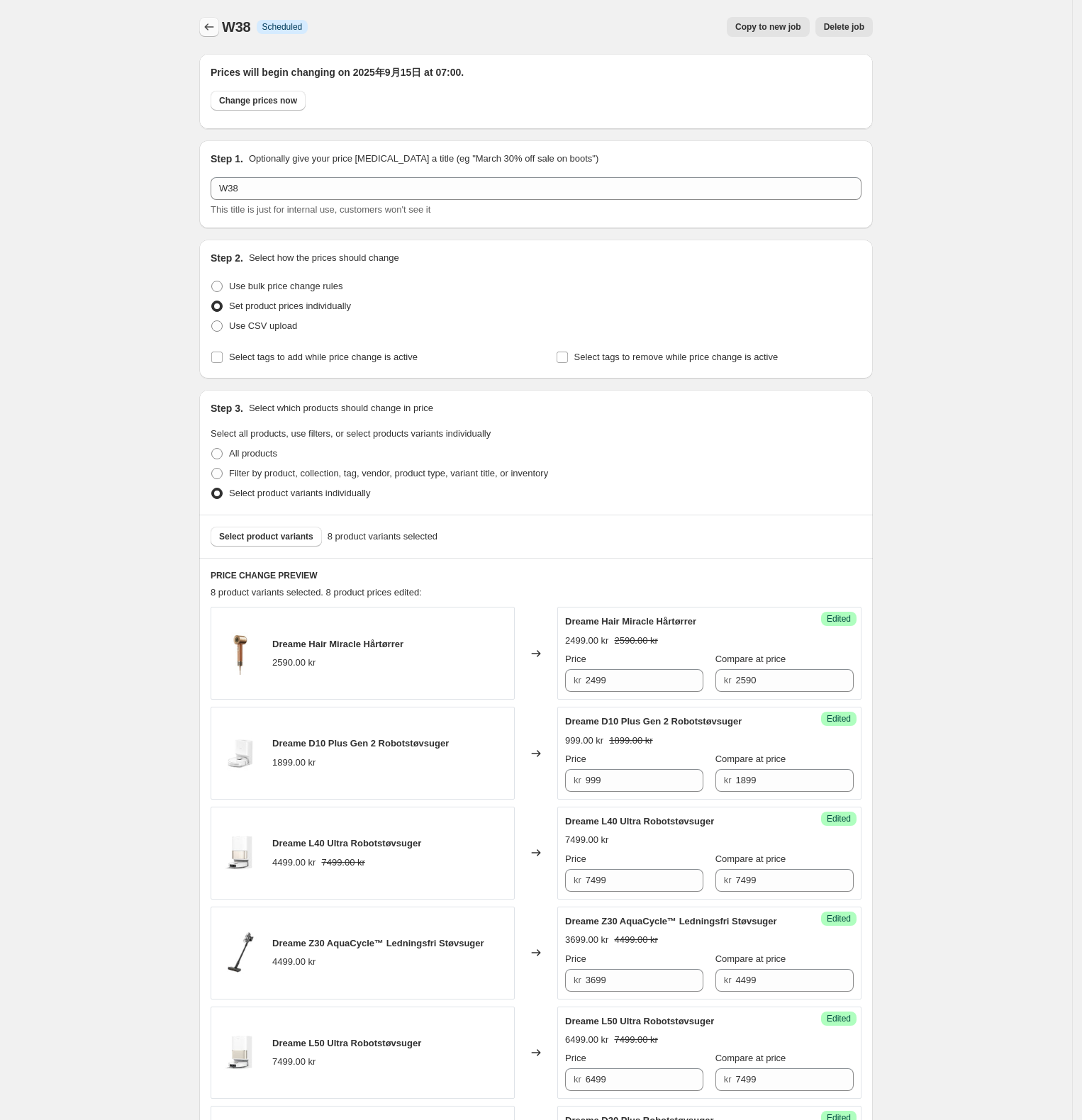
click at [216, 20] on icon "Price change jobs" at bounding box center [209, 26] width 15 height 15
